Goal: Task Accomplishment & Management: Use online tool/utility

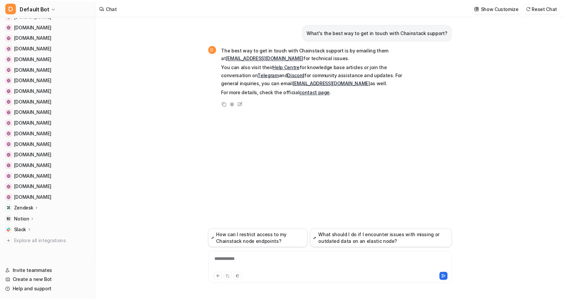
scroll to position [76, 0]
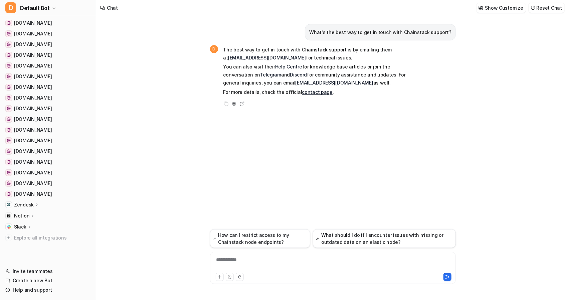
click at [37, 205] on icon at bounding box center [37, 204] width 5 height 5
click at [26, 234] on p "AI Agent" at bounding box center [29, 233] width 20 height 7
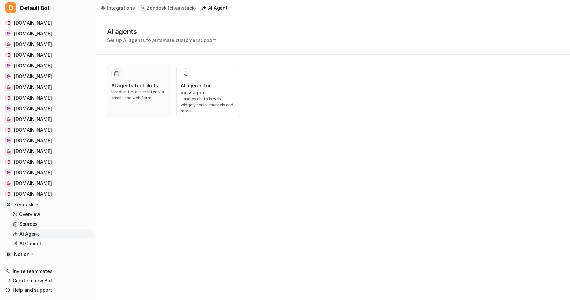
click at [147, 82] on h3 "AI agents for tickets" at bounding box center [134, 85] width 47 height 7
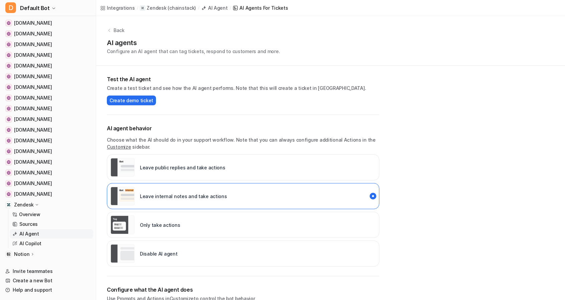
click at [121, 286] on div "Configure what the AI agent does Use Prompts and Actions in Customize to contro…" at bounding box center [243, 301] width 273 height 30
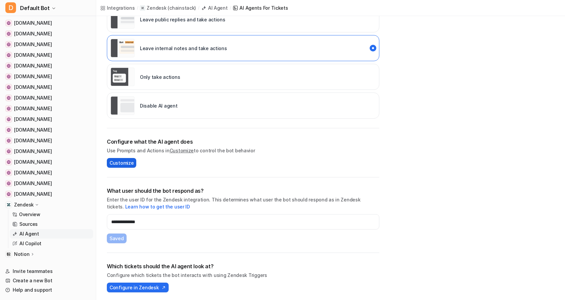
click at [114, 163] on span "Customize" at bounding box center [122, 162] width 24 height 7
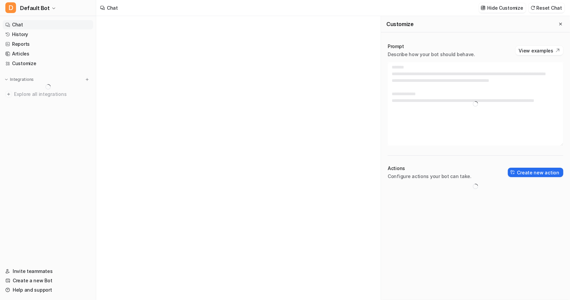
type textarea "**********"
